Goal: Check status: Check status

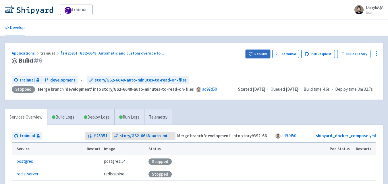
click at [259, 55] on button "Rebuild" at bounding box center [258, 54] width 25 height 8
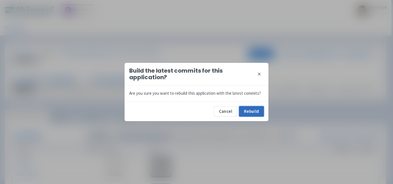
click at [249, 109] on button "Rebuild" at bounding box center [251, 111] width 25 height 10
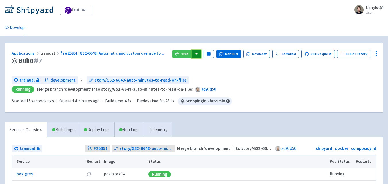
click at [200, 53] on button "button" at bounding box center [197, 54] width 10 height 8
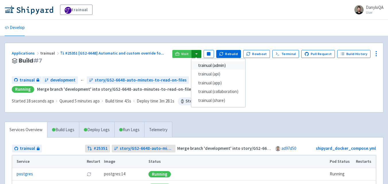
click at [216, 64] on link "trainual (admin)" at bounding box center [218, 65] width 54 height 9
